Goal: Task Accomplishment & Management: Use online tool/utility

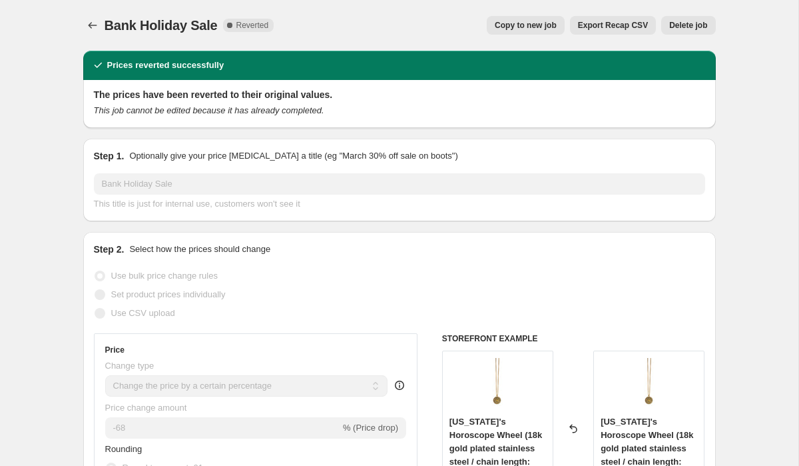
select select "percentage"
click at [96, 35] on div "Bank Holiday Sale. This page is ready Bank Holiday Sale Complete Reverted Copy …" at bounding box center [399, 25] width 633 height 51
click at [95, 25] on icon "Price change jobs" at bounding box center [92, 25] width 9 height 7
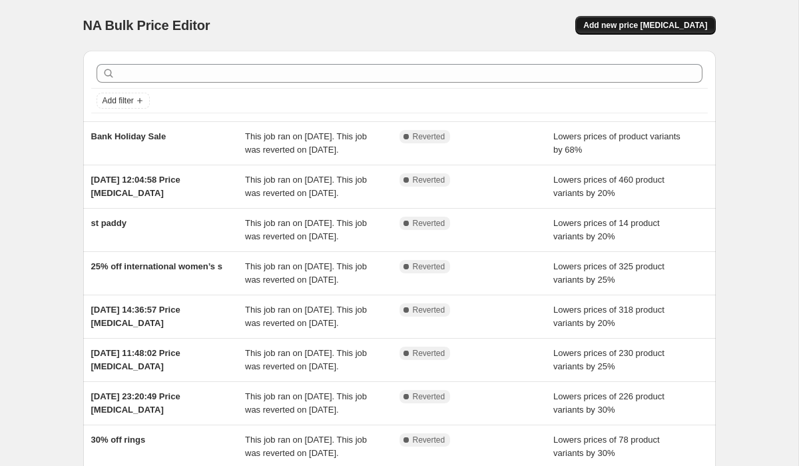
click at [610, 26] on span "Add new price [MEDICAL_DATA]" at bounding box center [646, 25] width 124 height 11
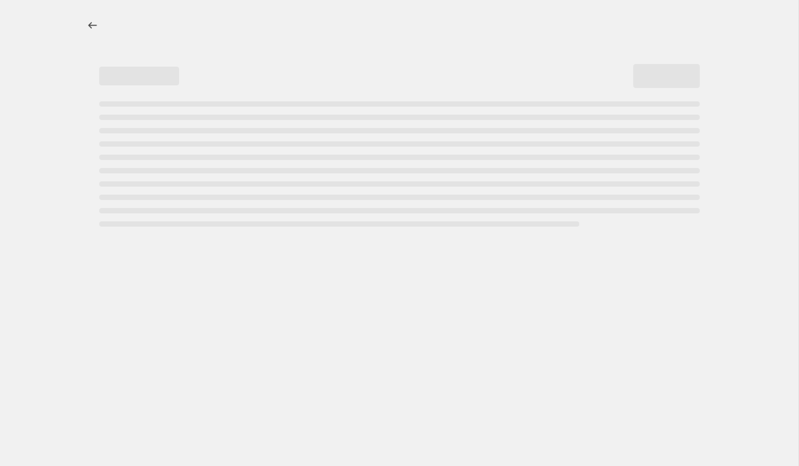
select select "percentage"
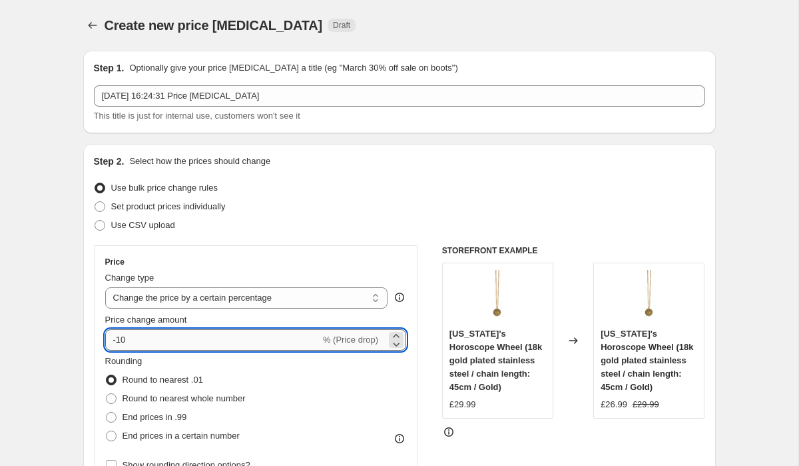
click at [135, 340] on input "-10" at bounding box center [212, 339] width 215 height 21
type input "-1"
type input "-20"
click at [304, 222] on div "Use CSV upload" at bounding box center [399, 225] width 611 height 19
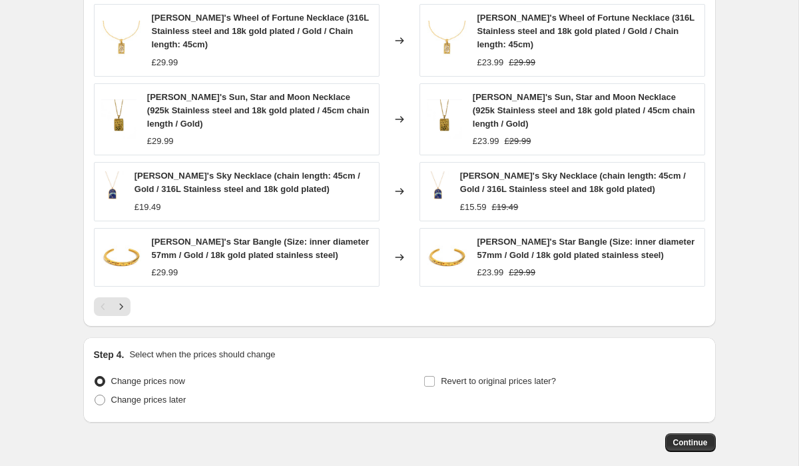
scroll to position [901, 0]
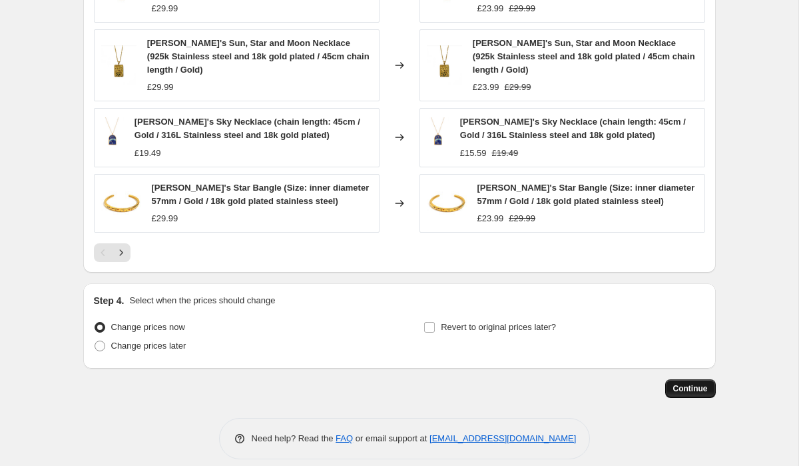
click at [686, 383] on span "Continue" at bounding box center [690, 388] width 35 height 11
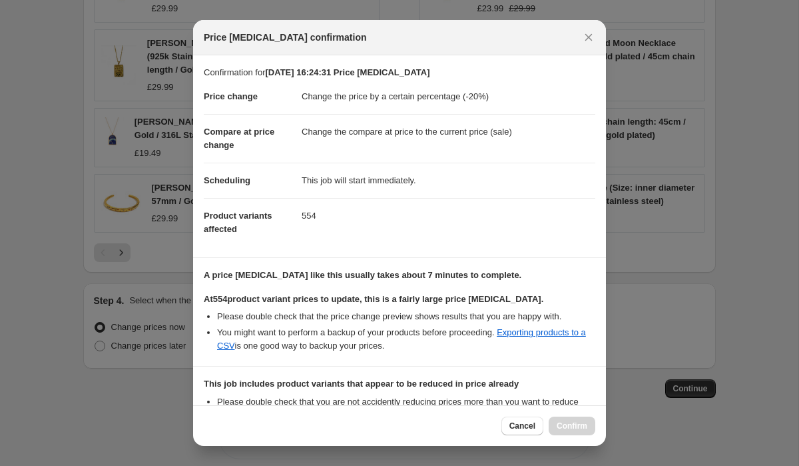
scroll to position [169, 0]
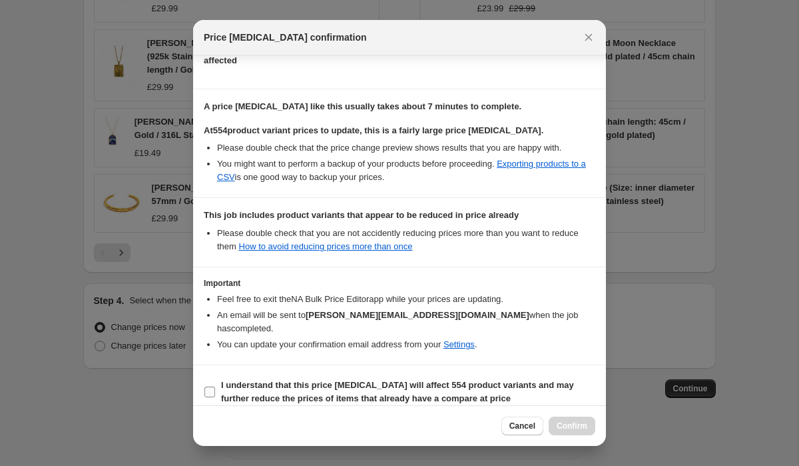
click at [209, 386] on input "I understand that this price [MEDICAL_DATA] will affect 554 product variants an…" at bounding box center [209, 391] width 11 height 11
checkbox input "true"
click at [586, 417] on button "Confirm" at bounding box center [572, 425] width 47 height 19
